Goal: Find specific page/section: Find specific page/section

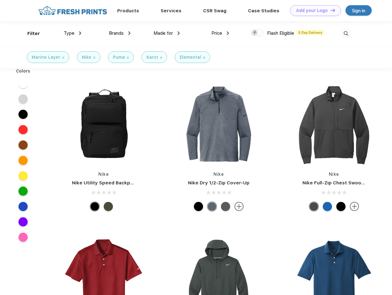
scroll to position [0, 0]
click at [313, 10] on link "Add your Logo Design Tool" at bounding box center [315, 10] width 51 height 11
click at [0, 0] on div "Design Tool" at bounding box center [0, 0] width 0 height 0
click at [330, 10] on link "Add your Logo Design Tool" at bounding box center [315, 10] width 51 height 11
click at [30, 34] on div "Filter" at bounding box center [33, 33] width 13 height 7
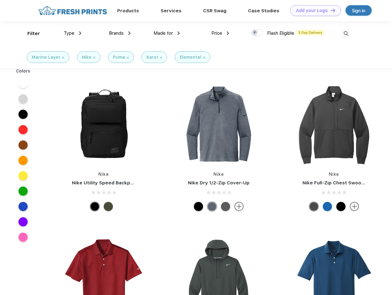
click at [73, 33] on span "Type" at bounding box center [69, 33] width 11 height 6
click at [120, 33] on span "Brands" at bounding box center [116, 33] width 15 height 6
click at [167, 33] on span "Made for" at bounding box center [163, 33] width 19 height 6
click at [220, 33] on span "Price" at bounding box center [216, 33] width 11 height 6
click at [257, 33] on div at bounding box center [257, 32] width 12 height 7
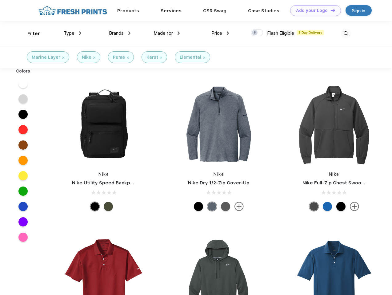
click at [255, 33] on input "checkbox" at bounding box center [253, 31] width 4 height 4
click at [346, 34] on img at bounding box center [346, 34] width 10 height 10
